Goal: Task Accomplishment & Management: Use online tool/utility

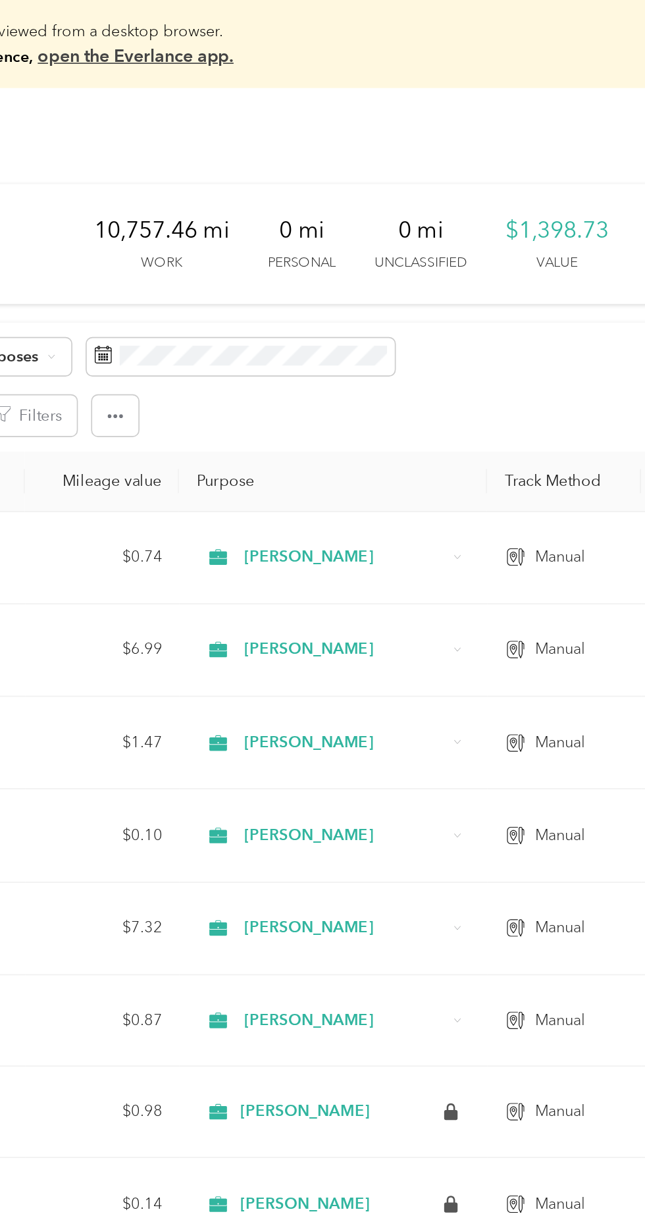
scroll to position [0, 474]
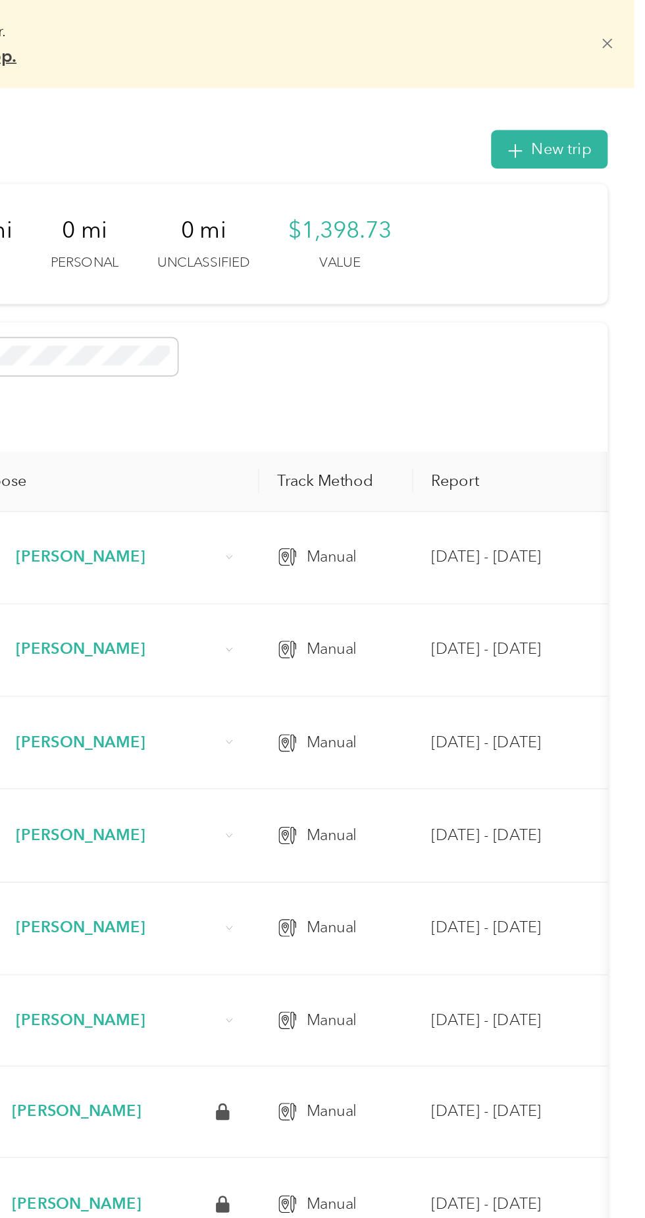
click at [627, 24] on icon at bounding box center [622, 26] width 10 height 10
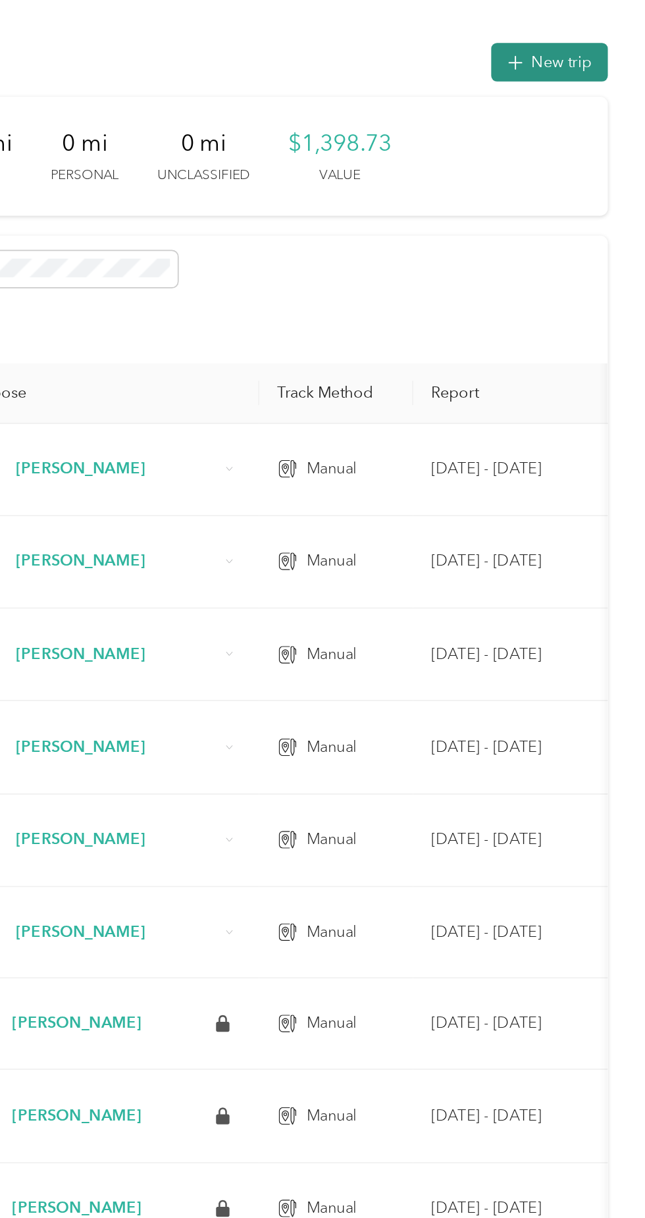
click at [606, 39] on button "New trip" at bounding box center [588, 37] width 70 height 23
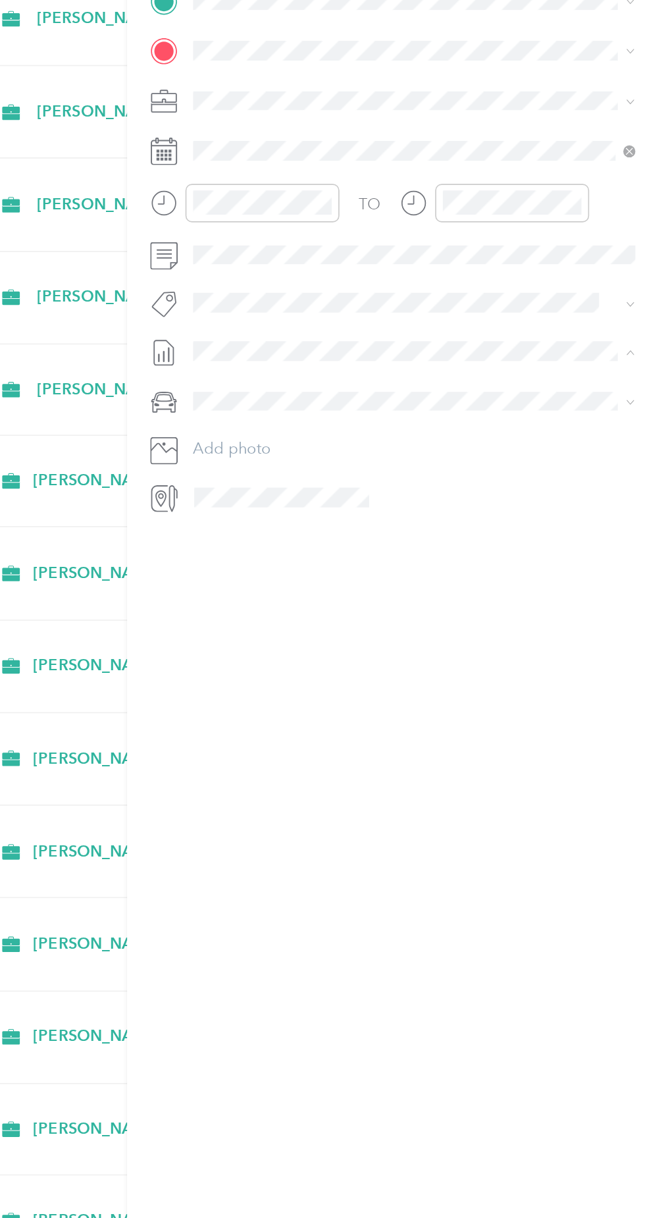
click at [433, 566] on li "None" at bounding box center [494, 556] width 274 height 21
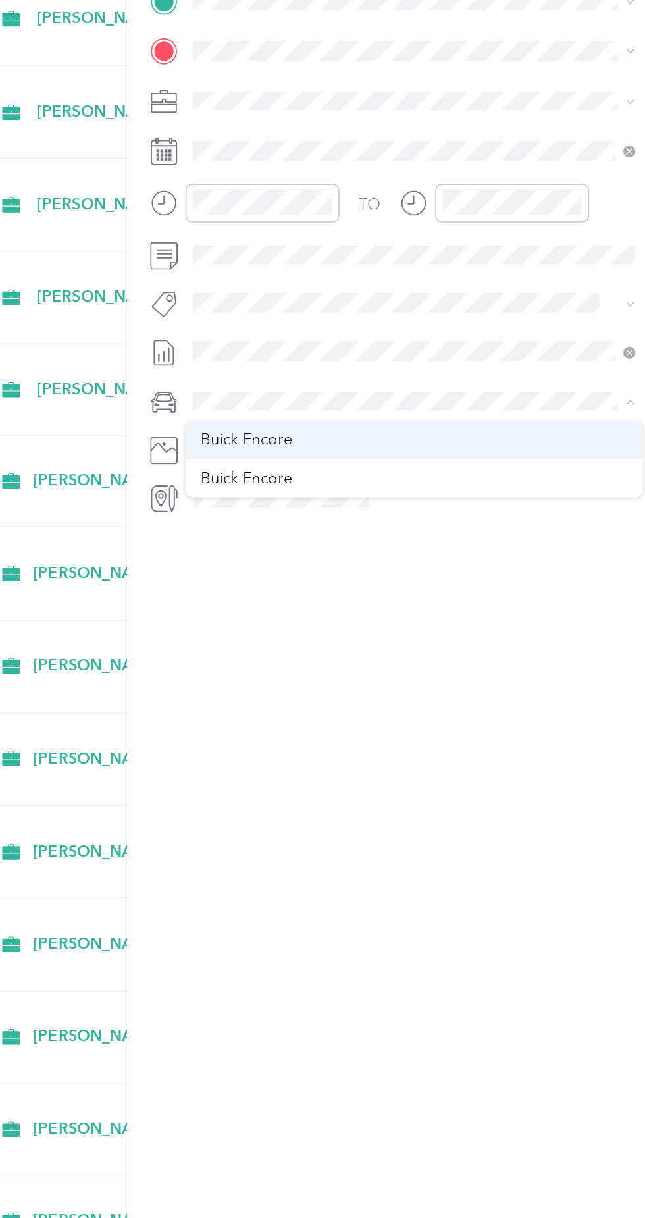
click at [429, 594] on li "Buick Encore" at bounding box center [494, 587] width 274 height 23
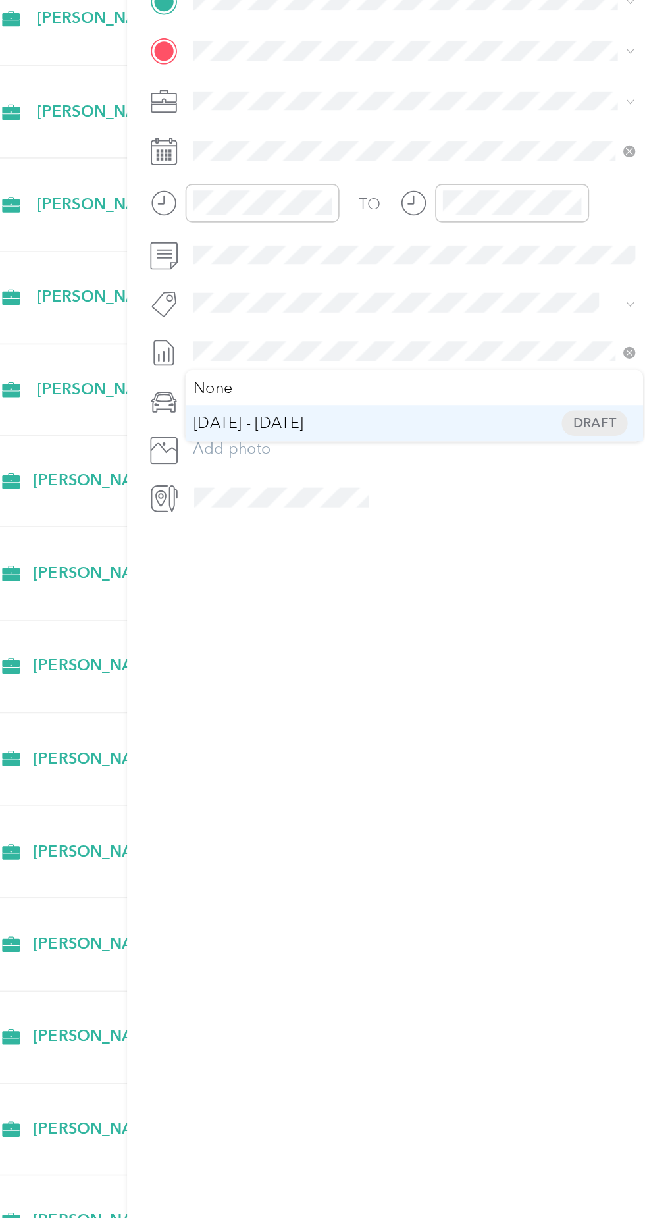
click at [430, 579] on span "[DATE] - [DATE] Draft" at bounding box center [494, 577] width 255 height 12
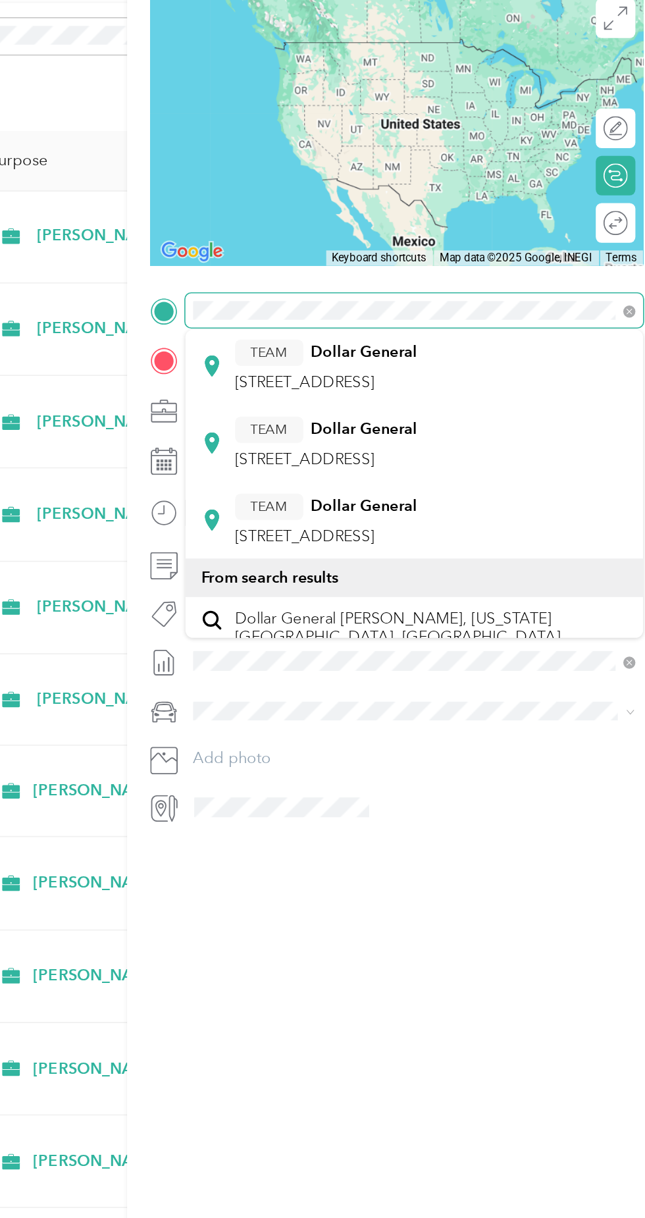
scroll to position [351, 0]
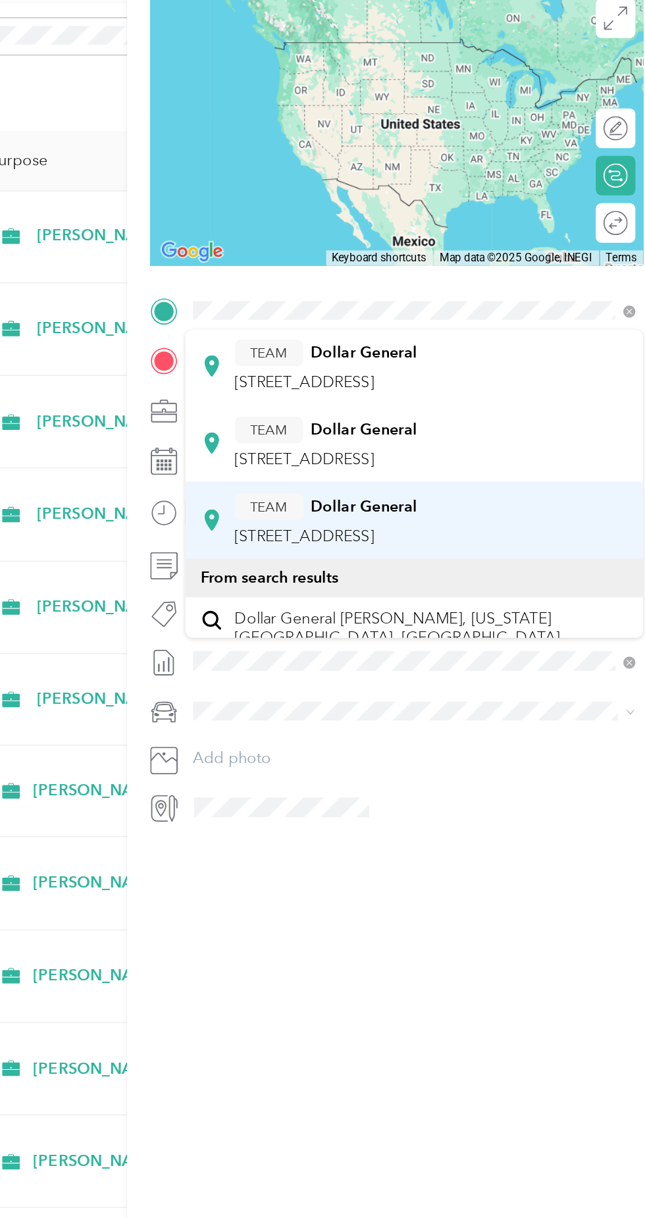
click at [471, 454] on span "[STREET_ADDRESS]" at bounding box center [429, 459] width 84 height 11
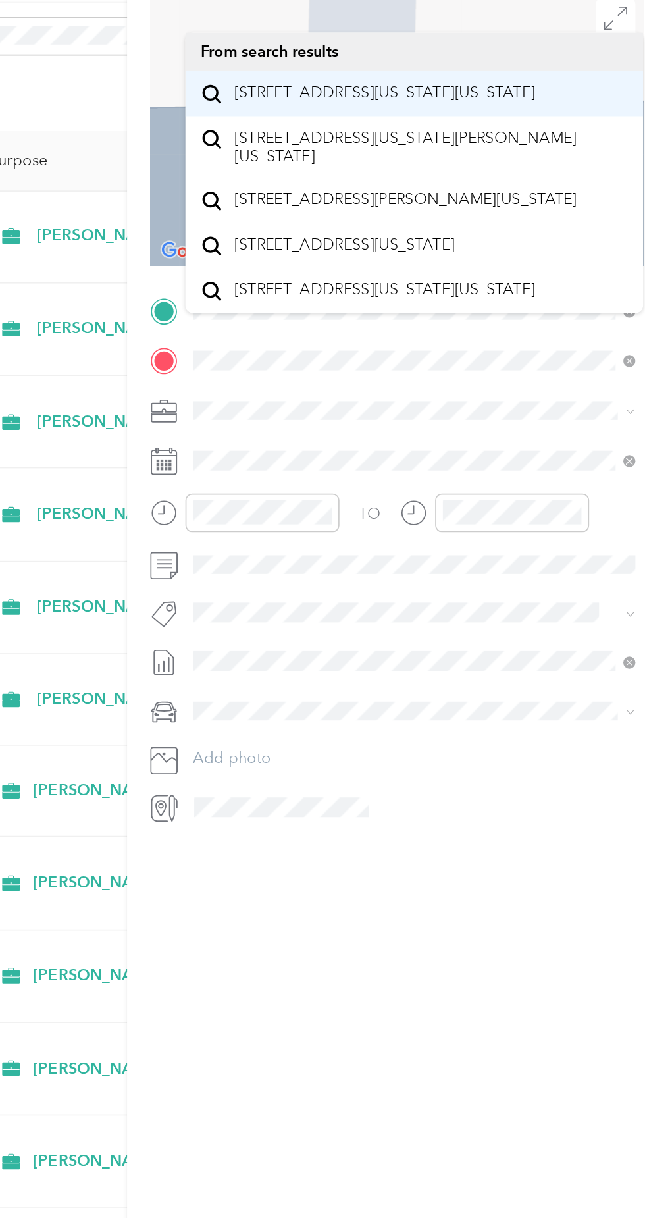
click at [511, 200] on span "[STREET_ADDRESS][US_STATE][US_STATE]" at bounding box center [477, 195] width 180 height 12
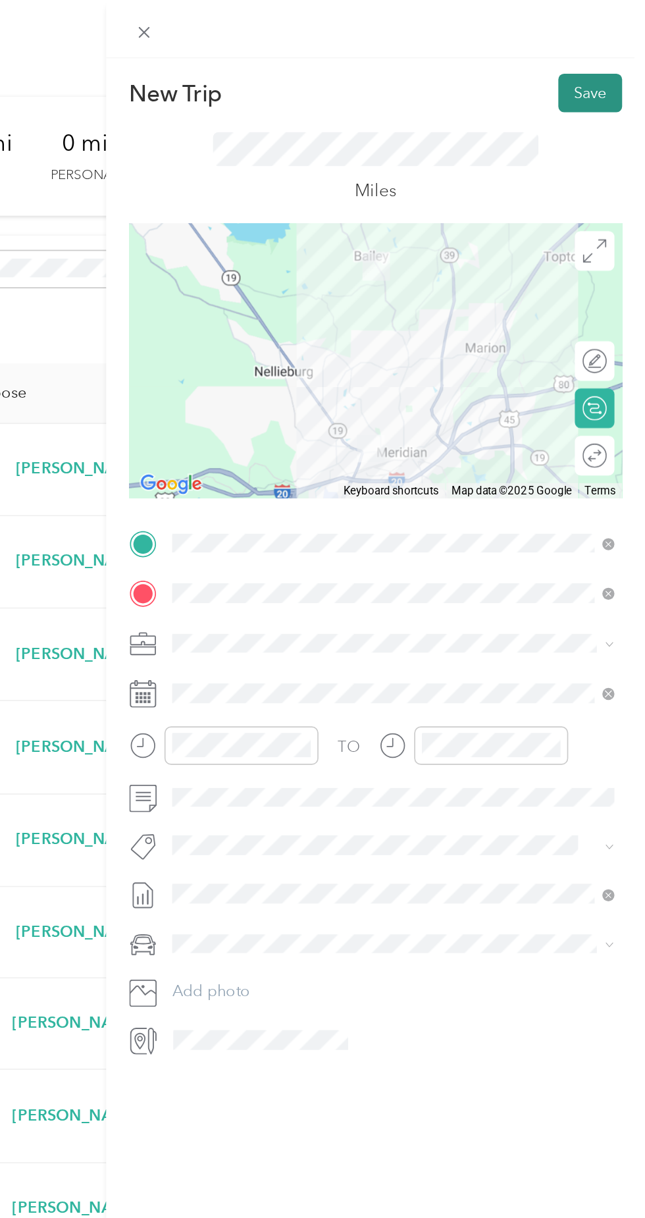
click at [613, 56] on button "Save" at bounding box center [612, 55] width 38 height 23
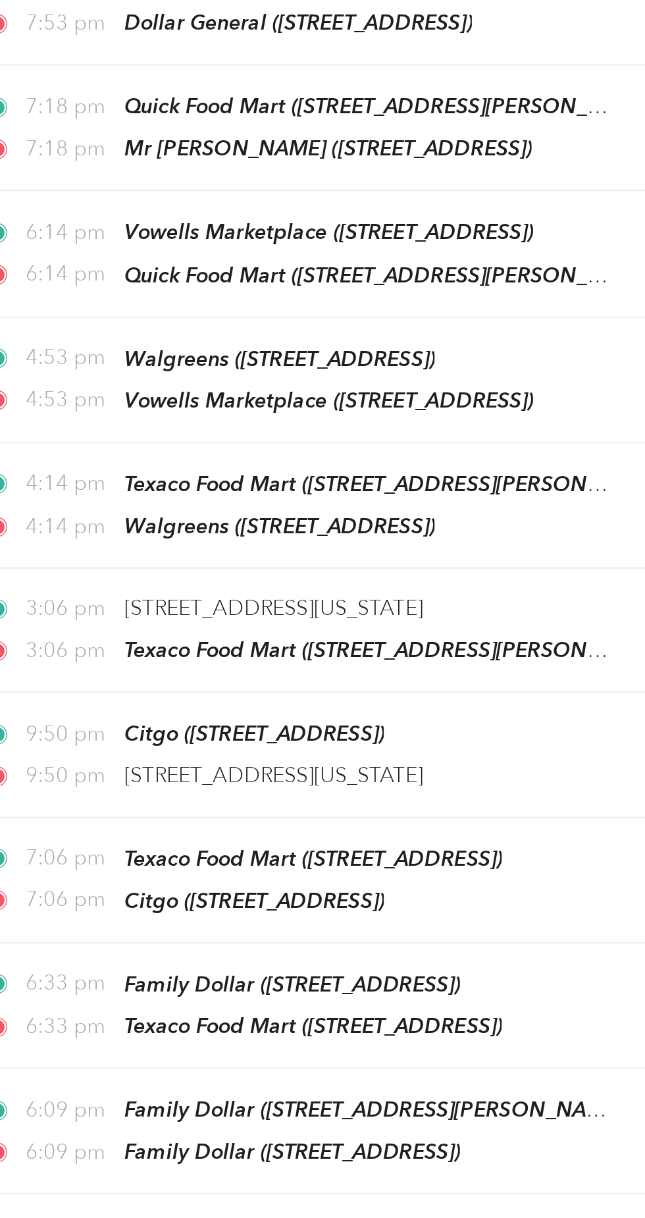
scroll to position [0, 0]
